Goal: Task Accomplishment & Management: Complete application form

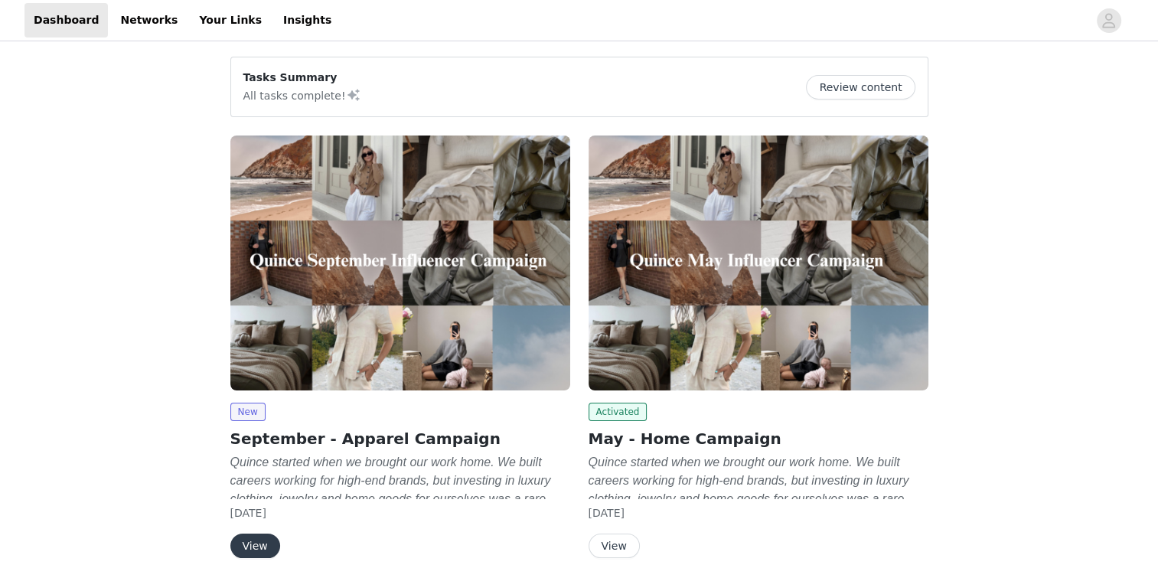
click at [254, 530] on div "New September - Apparel Campaign Quince started when we brought our work home. …" at bounding box center [400, 479] width 340 height 155
click at [251, 544] on button "View" at bounding box center [255, 545] width 50 height 24
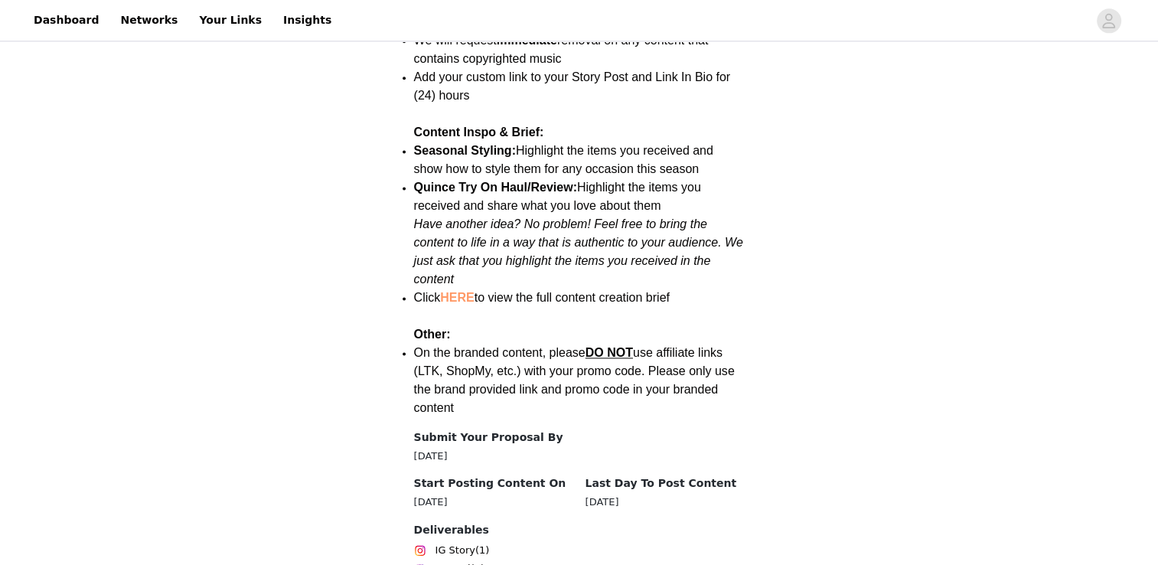
scroll to position [2157, 0]
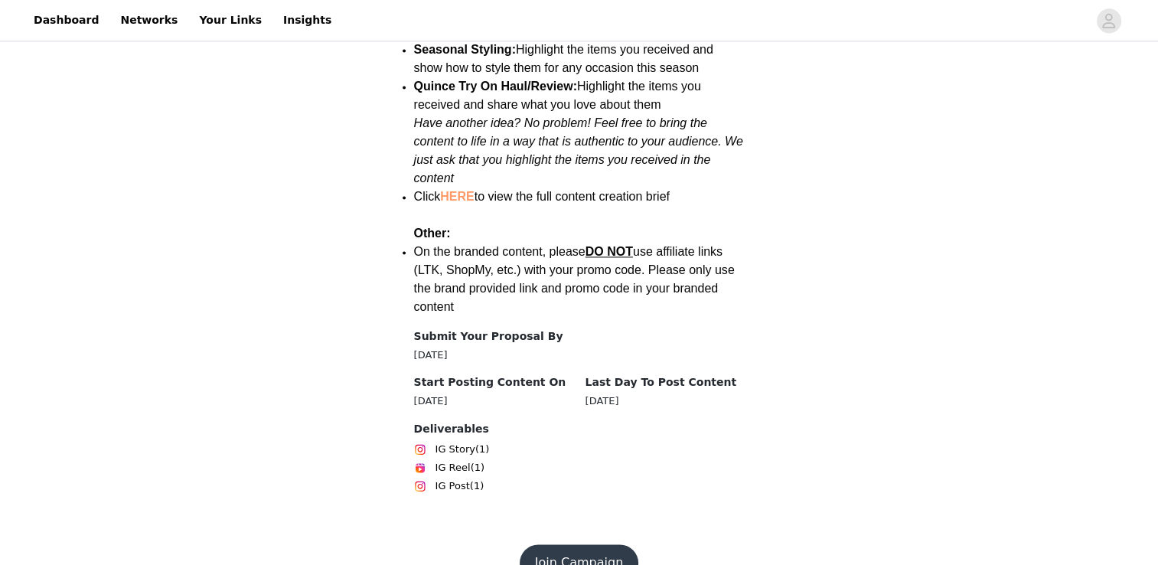
click at [560, 544] on button "Join Campaign" at bounding box center [579, 562] width 119 height 37
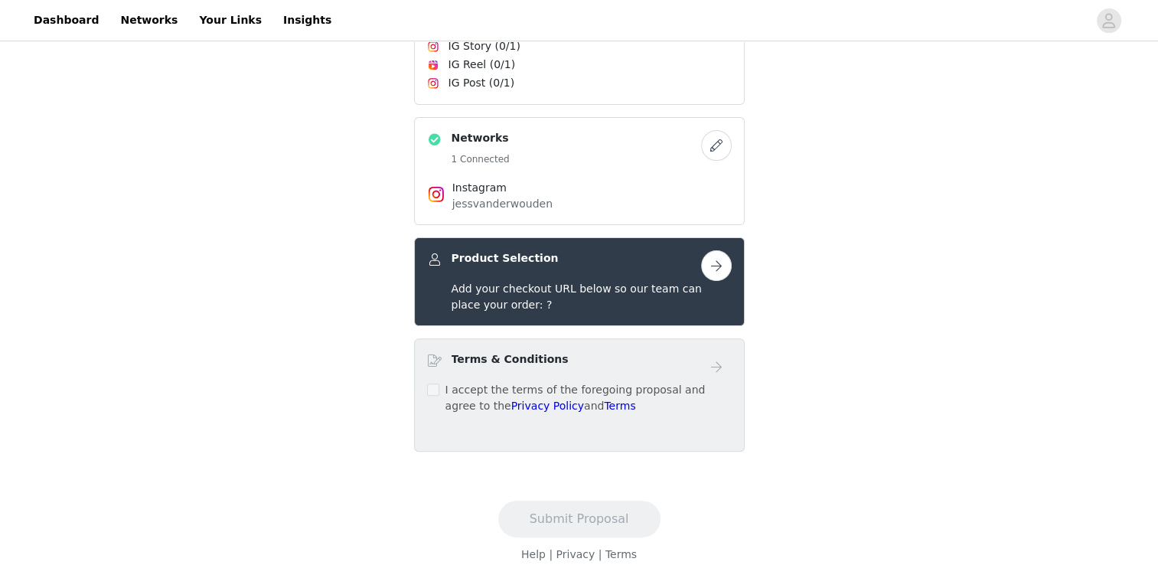
scroll to position [389, 0]
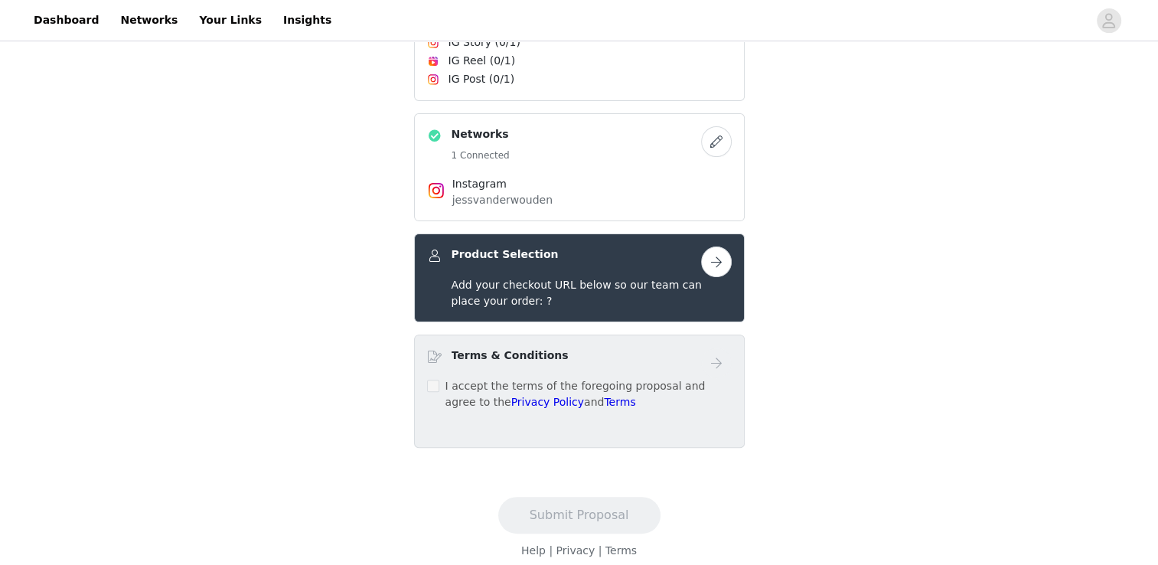
click at [717, 263] on button "button" at bounding box center [716, 261] width 31 height 31
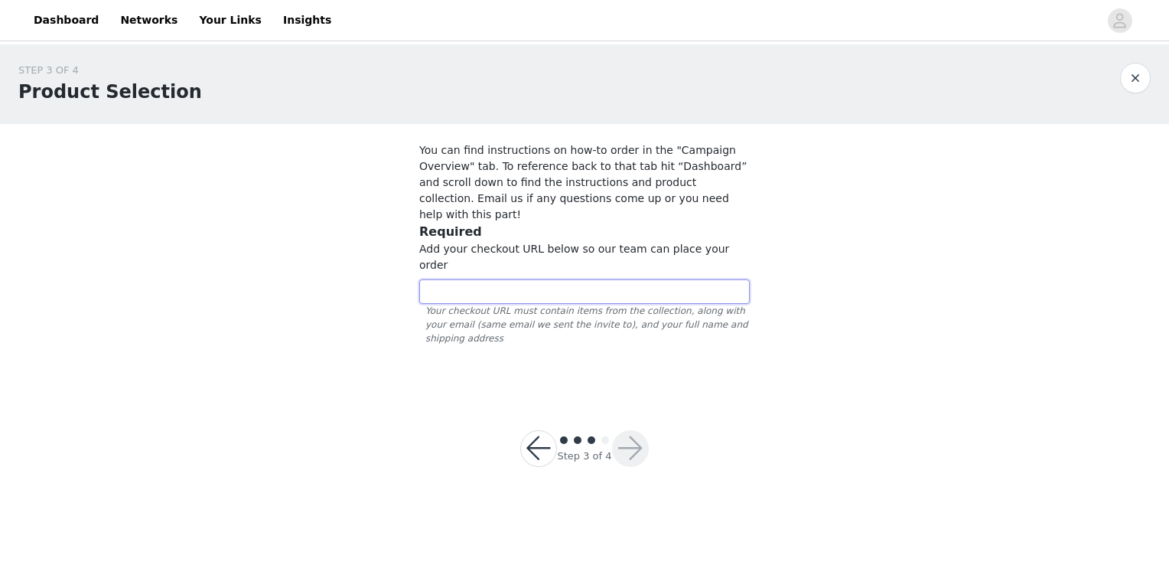
click at [493, 279] on input "text" at bounding box center [584, 291] width 331 height 24
paste input "[URL][DOMAIN_NAME]"
type input "[URL][DOMAIN_NAME]"
click at [631, 430] on button "button" at bounding box center [630, 448] width 37 height 37
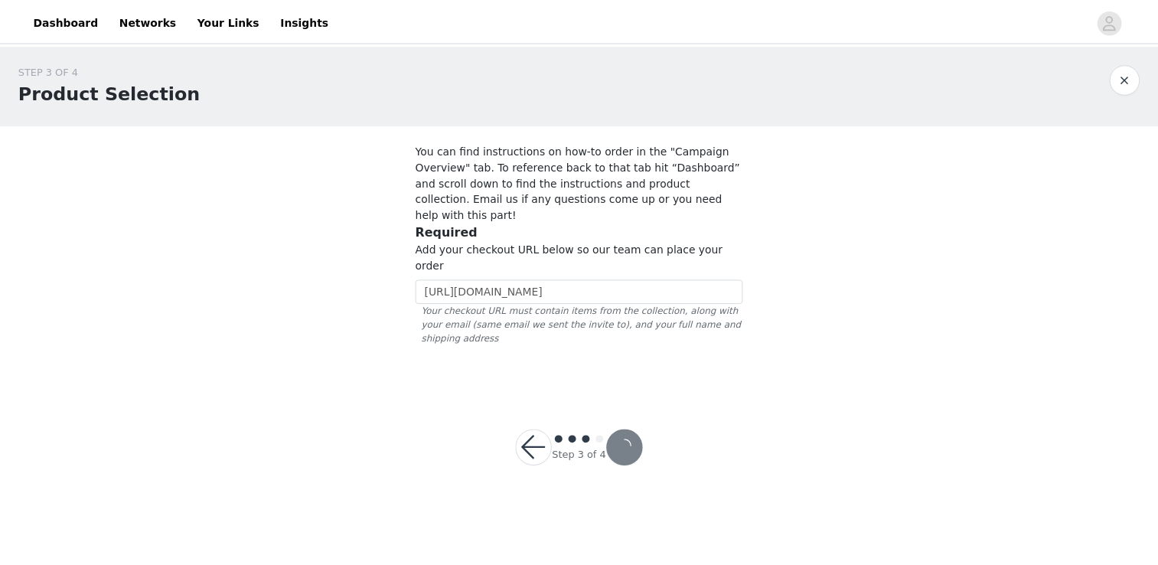
scroll to position [0, 0]
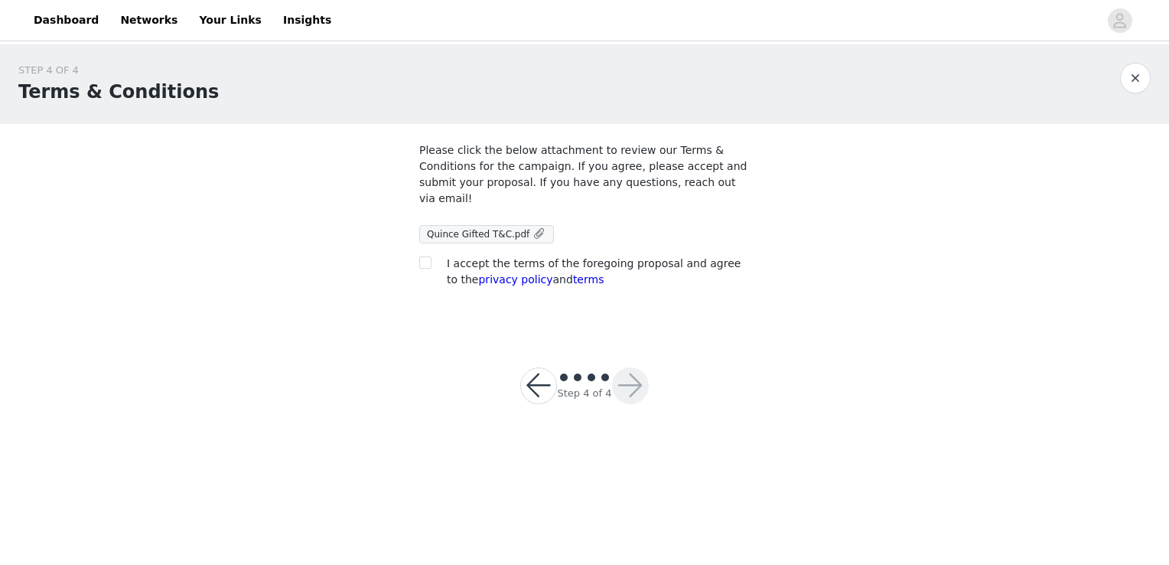
click at [417, 241] on section "Please click the below attachment to review our Terms & Conditions for the camp…" at bounding box center [584, 227] width 367 height 207
click at [426, 256] on label at bounding box center [425, 264] width 12 height 16
click at [426, 256] on input "checkbox" at bounding box center [424, 261] width 11 height 11
checkbox input "true"
click at [637, 378] on button "button" at bounding box center [630, 385] width 37 height 37
